Goal: Transaction & Acquisition: Purchase product/service

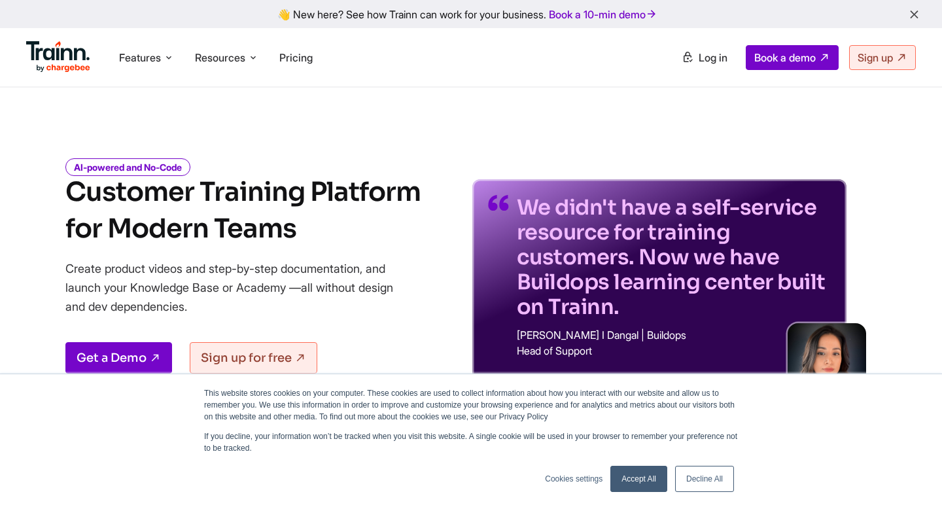
click at [298, 56] on span "Pricing" at bounding box center [295, 57] width 33 height 13
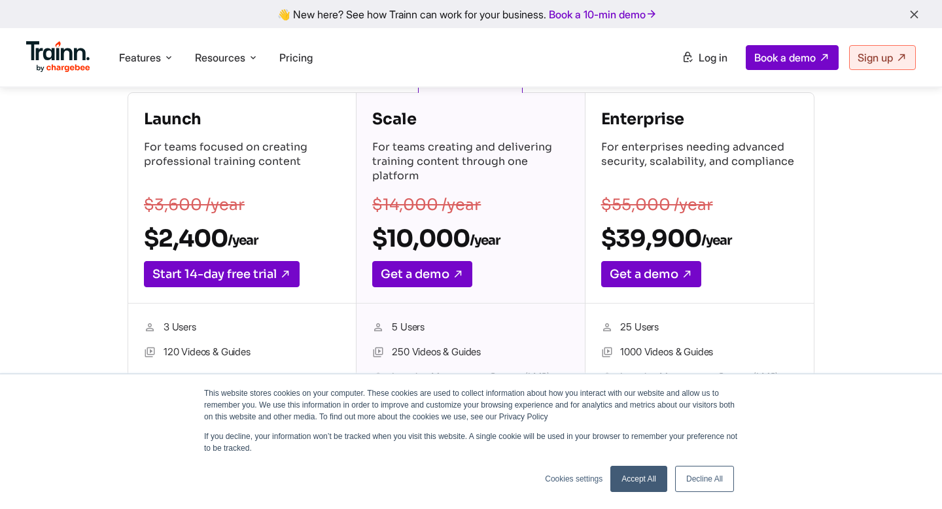
scroll to position [169, 0]
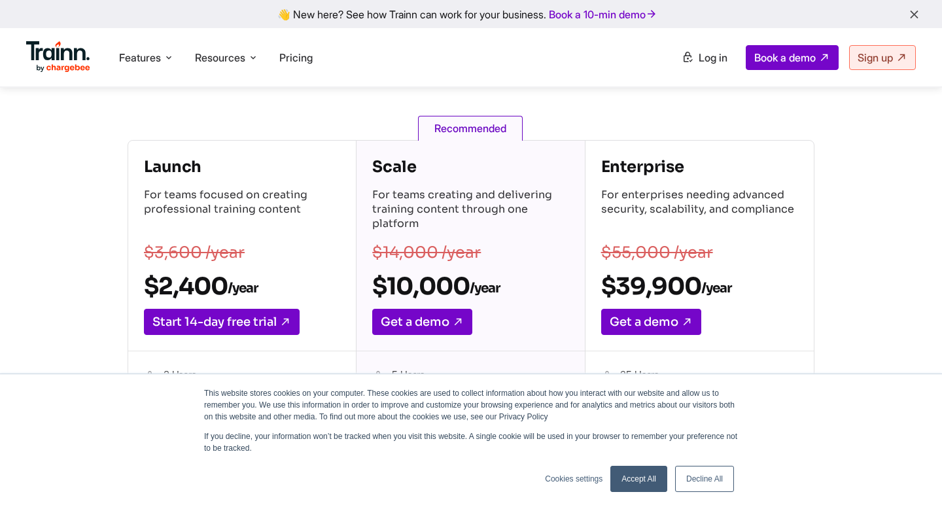
click at [641, 481] on link "Accept All" at bounding box center [638, 479] width 57 height 26
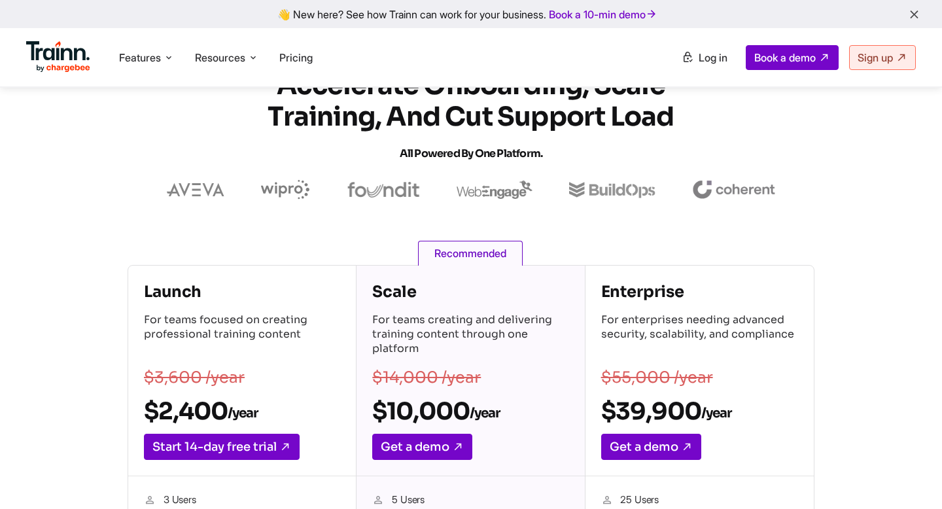
scroll to position [0, 0]
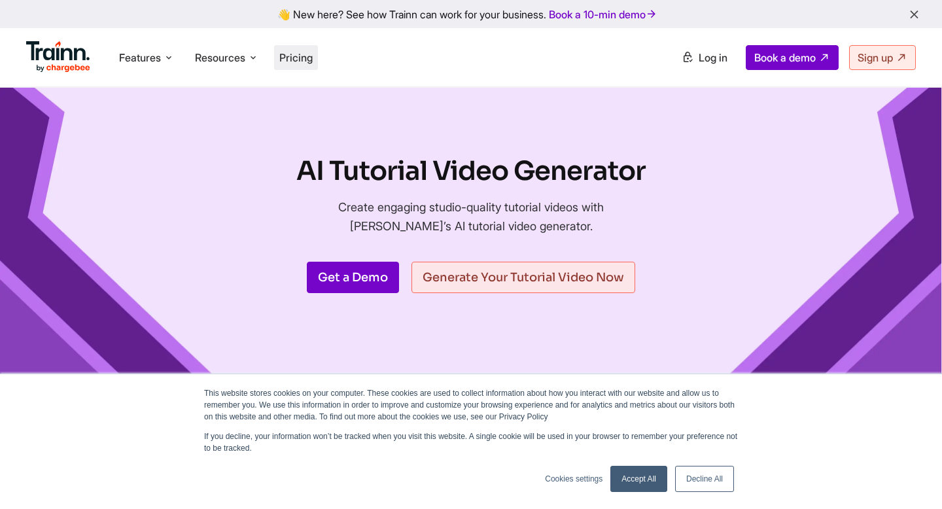
click at [289, 57] on span "Pricing" at bounding box center [295, 57] width 33 height 13
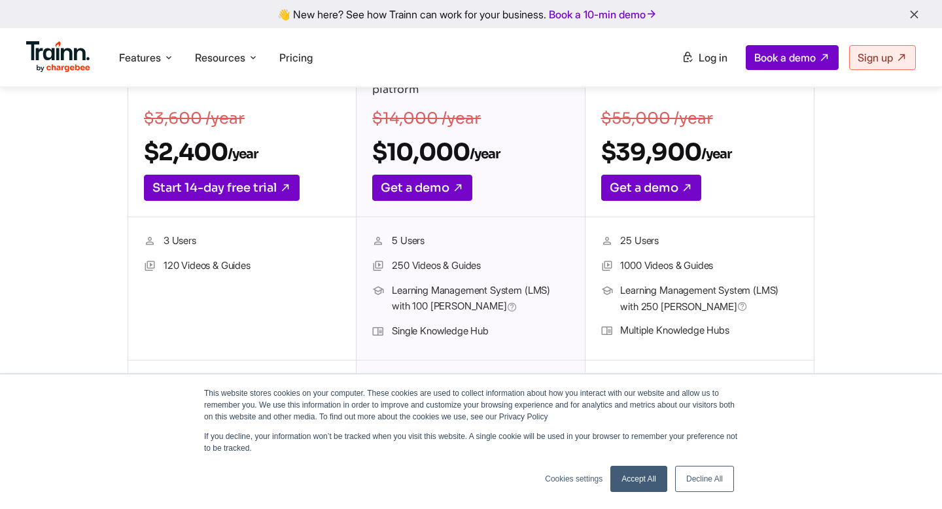
scroll to position [296, 0]
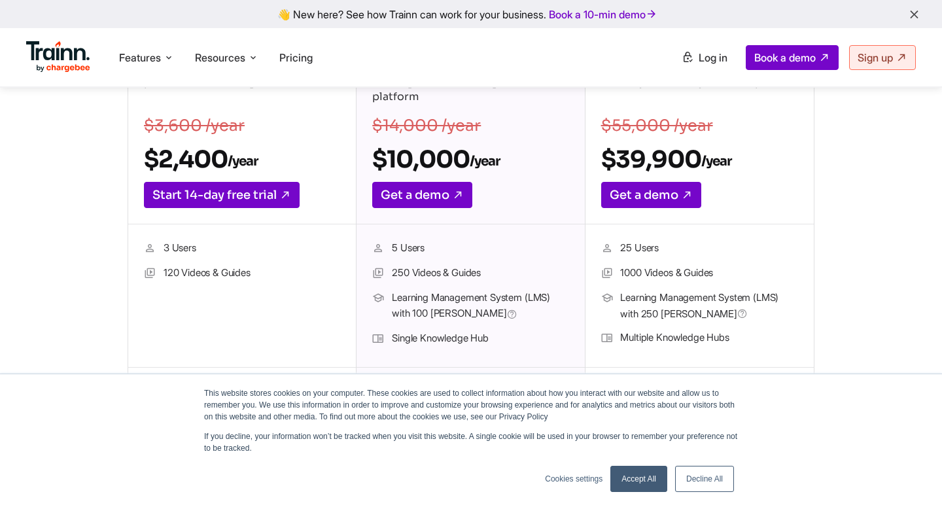
click at [648, 475] on link "Accept All" at bounding box center [638, 479] width 57 height 26
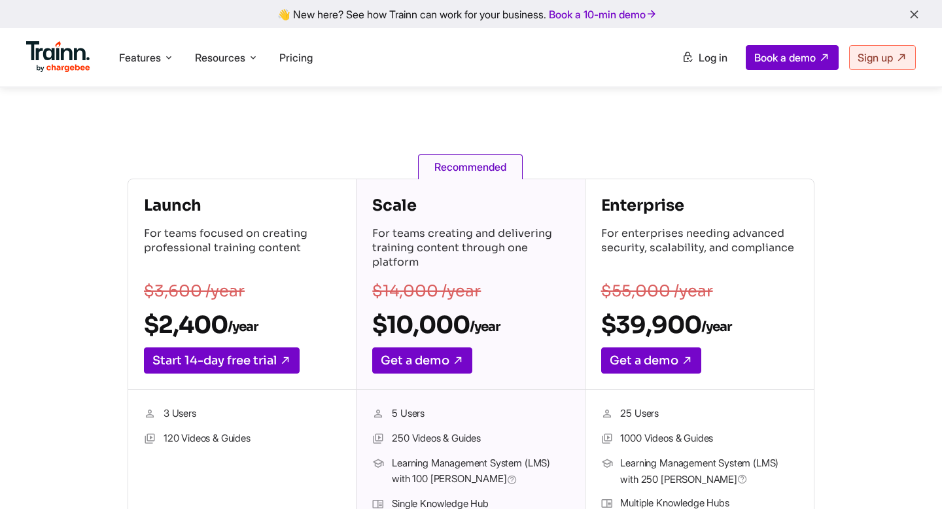
scroll to position [37, 0]
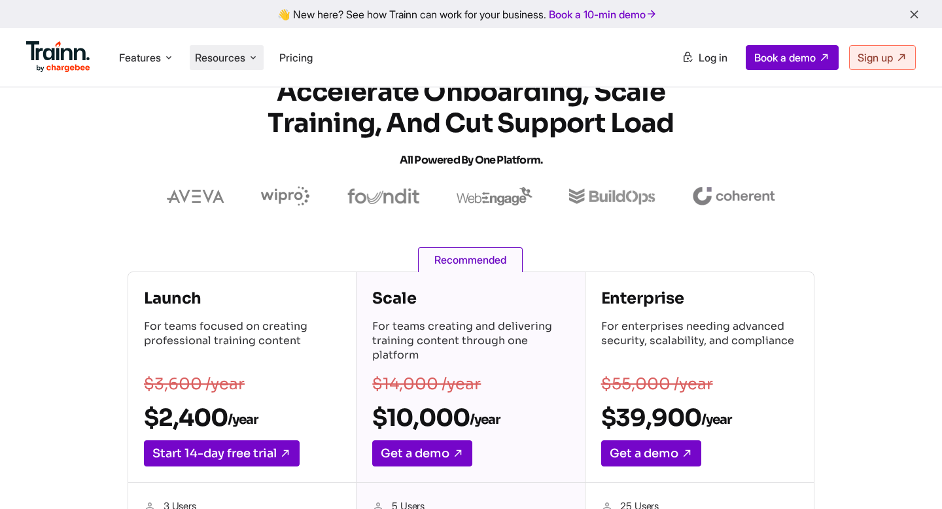
click at [219, 60] on span "Resources" at bounding box center [220, 57] width 50 height 14
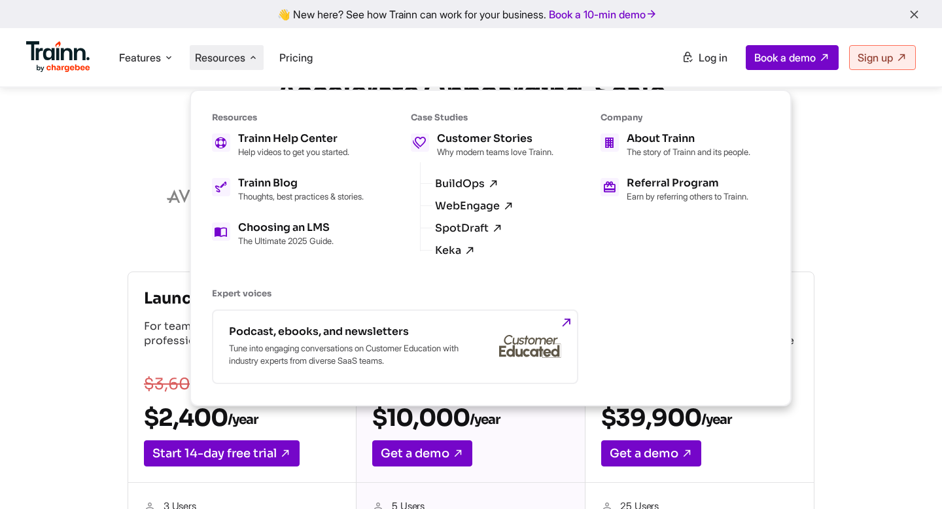
click at [125, 178] on section "Accelerate Onboarding, Scale Training, and Cut Support Load All Powered by One …" at bounding box center [471, 142] width 942 height 130
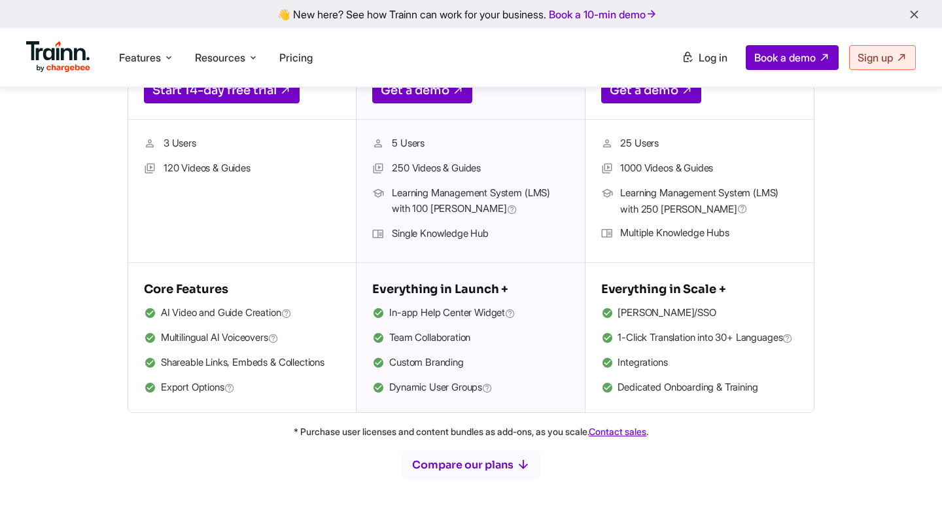
scroll to position [438, 0]
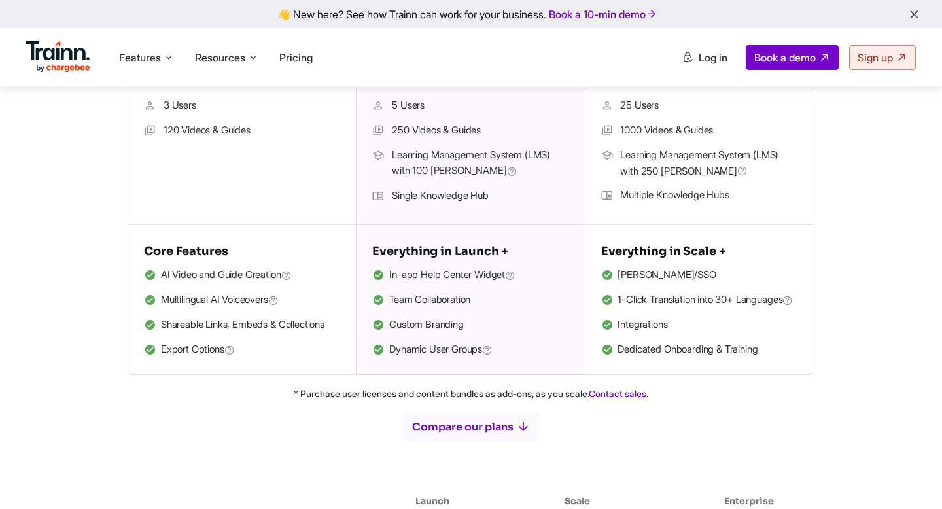
click at [236, 290] on ul "AI Video and Guide Creation Multilingual AI Voiceovers Shareable Links, Embeds …" at bounding box center [242, 313] width 196 height 92
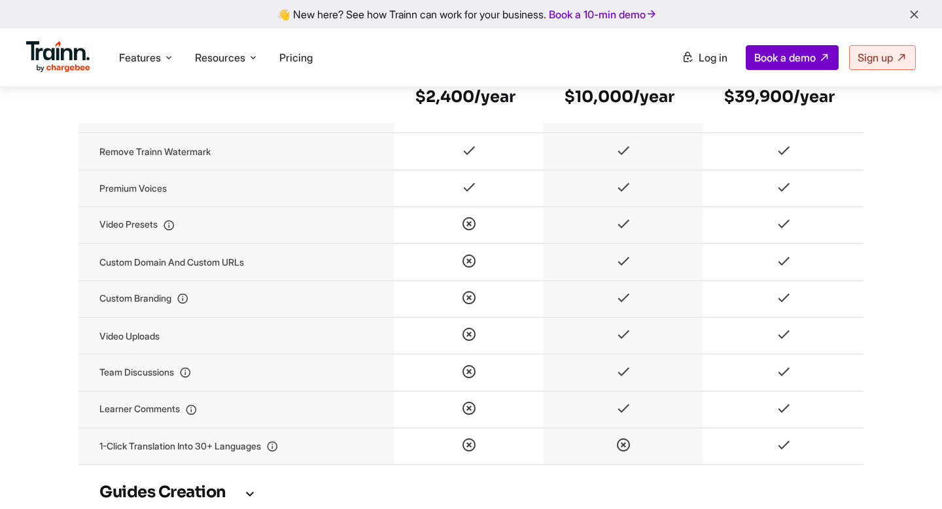
scroll to position [1433, 0]
